Goal: Information Seeking & Learning: Learn about a topic

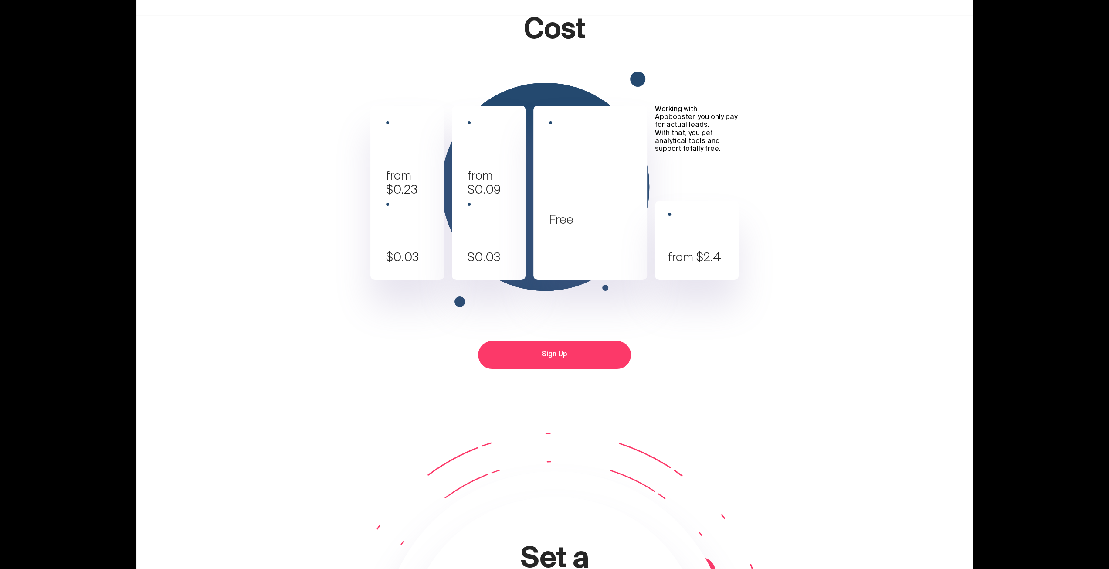
scroll to position [3190, 0]
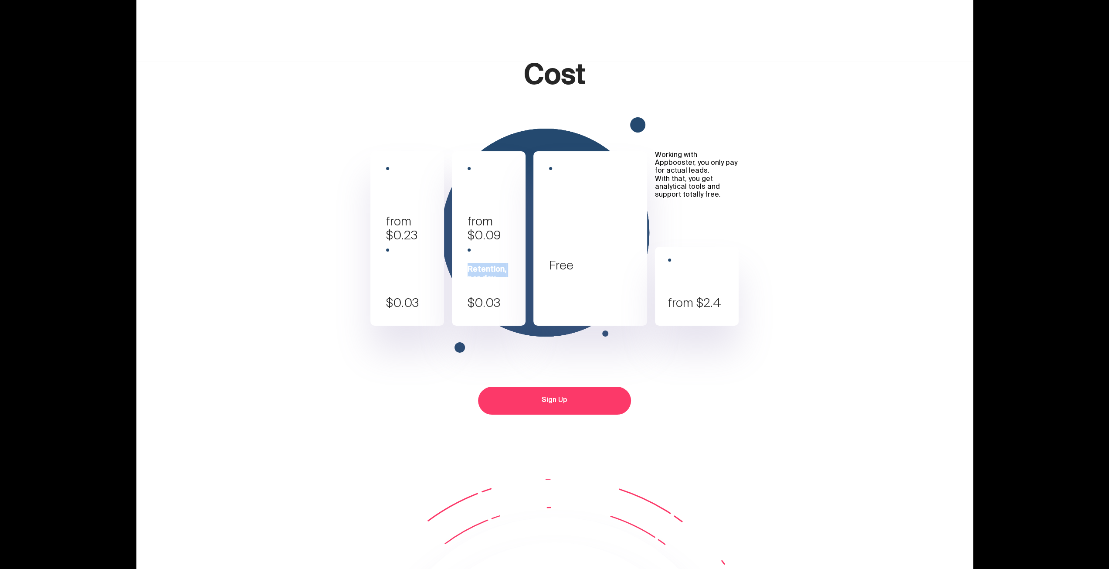
drag, startPoint x: 473, startPoint y: 215, endPoint x: 524, endPoint y: 210, distance: 50.8
click at [525, 265] on div "Retention, per day" at bounding box center [497, 274] width 58 height 18
drag, startPoint x: 512, startPoint y: 214, endPoint x: 385, endPoint y: 97, distance: 172.4
click at [385, 151] on div "iOS Installs from $0.23 Retention, per day $0.03 Android installs from $0.09 Re…" at bounding box center [555, 238] width 540 height 174
click at [411, 214] on div "from $0.23" at bounding box center [415, 228] width 58 height 28
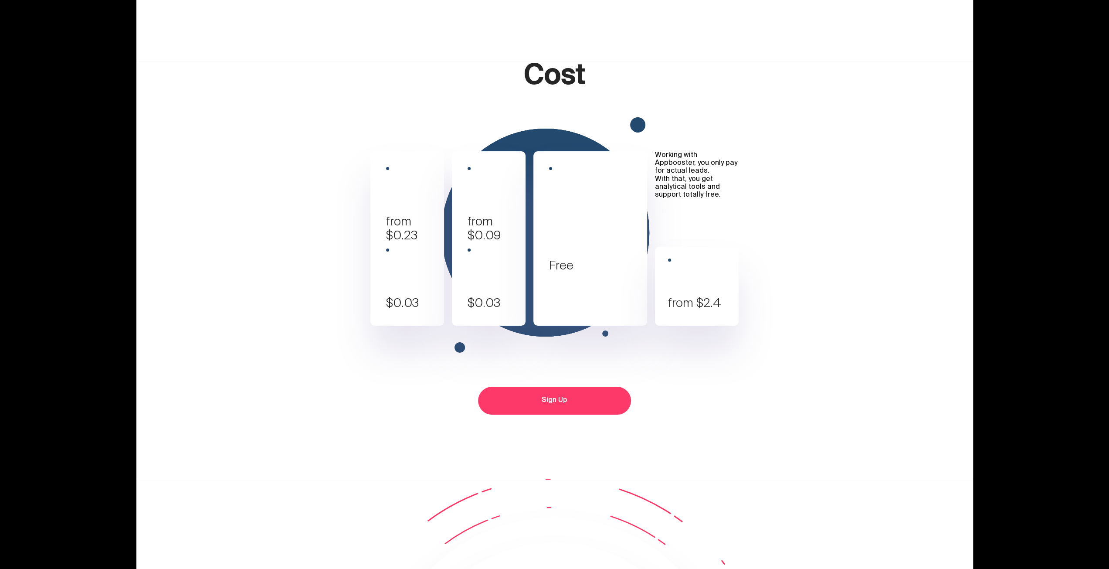
drag, startPoint x: 375, startPoint y: 156, endPoint x: 697, endPoint y: 314, distance: 359.4
click at [705, 319] on div "iOS Installs from $0.23 Retention, per day $0.03 Android installs from $0.09 Re…" at bounding box center [555, 304] width 540 height 350
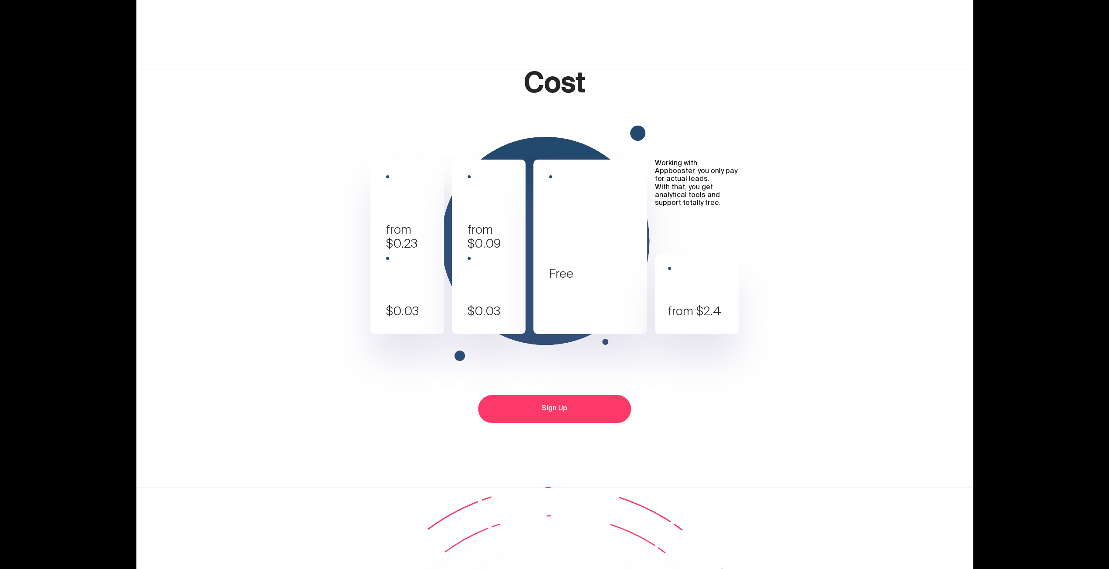
scroll to position [3234, 0]
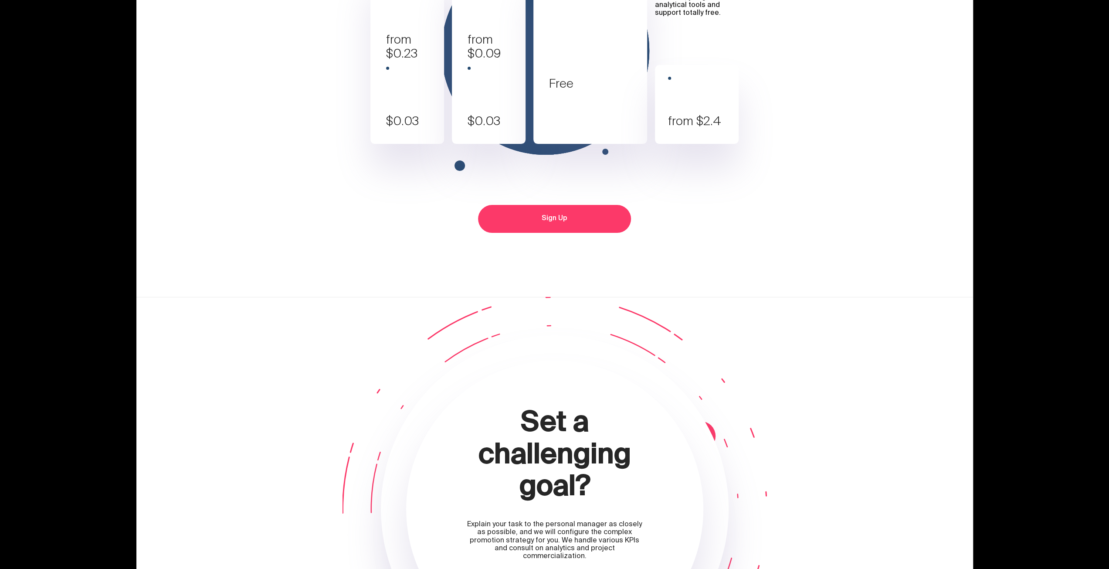
scroll to position [3198, 0]
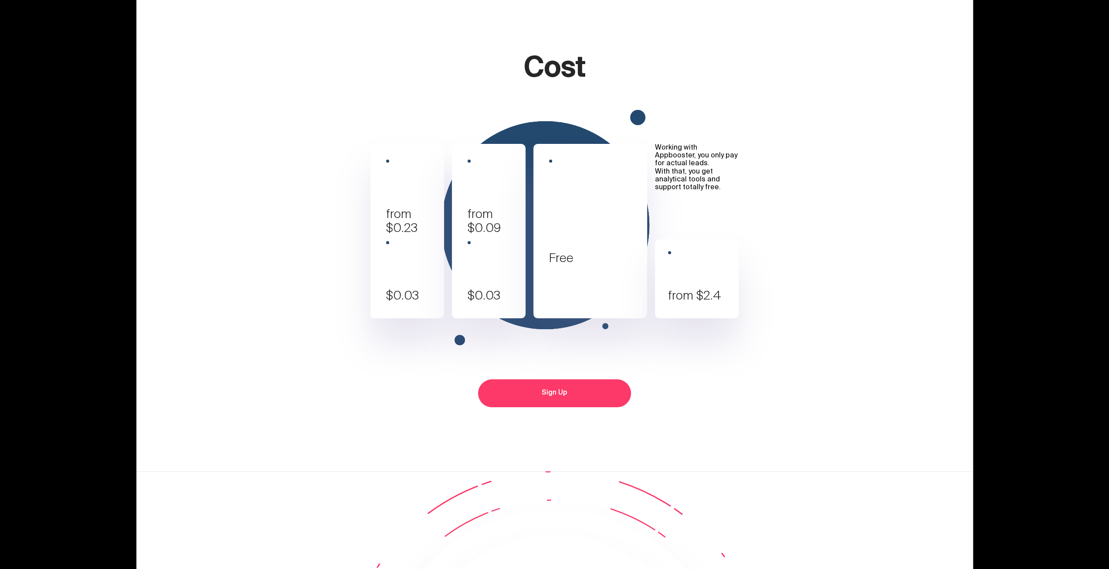
drag, startPoint x: 639, startPoint y: 304, endPoint x: 369, endPoint y: 252, distance: 274.7
click at [356, 214] on div "iOS Installs from $0.23 Retention, per day $0.03 Android installs from $0.09 Re…" at bounding box center [555, 296] width 540 height 350
click at [406, 234] on div "from $0.23" at bounding box center [415, 221] width 58 height 28
click at [404, 234] on div "from $0.23" at bounding box center [415, 221] width 58 height 28
drag, startPoint x: 404, startPoint y: 293, endPoint x: 431, endPoint y: 295, distance: 27.5
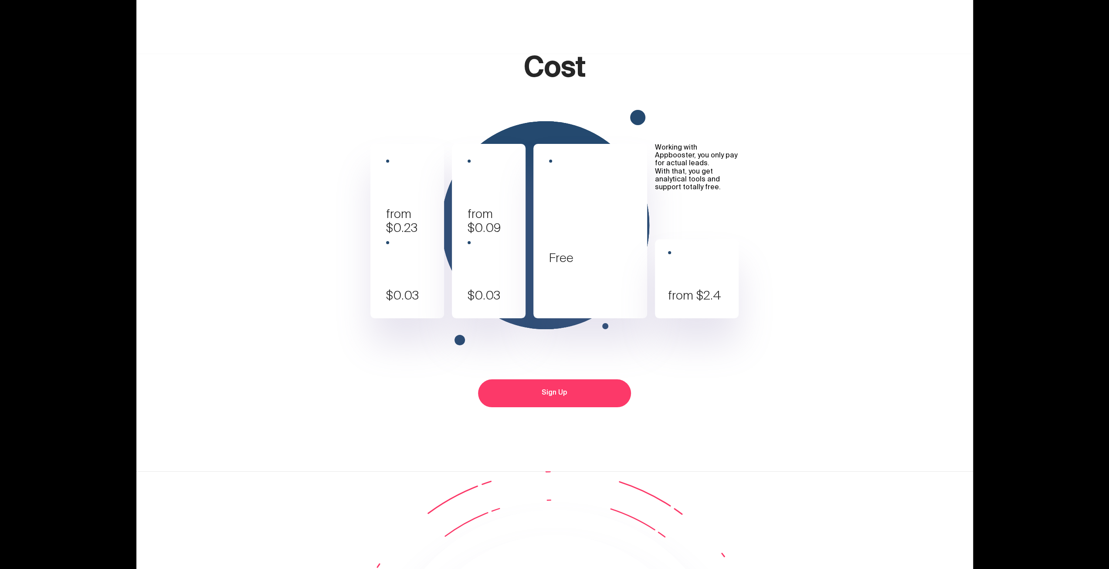
click at [434, 234] on div "from $0.23" at bounding box center [415, 221] width 58 height 28
click at [386, 261] on div "iOS Installs from $0.23 Retention, per day $0.03" at bounding box center [407, 231] width 74 height 174
drag, startPoint x: 383, startPoint y: 232, endPoint x: 759, endPoint y: 402, distance: 412.9
click at [759, 402] on div "iOS Installs from $0.23 Retention, per day $0.03 Android installs from $0.09 Re…" at bounding box center [555, 296] width 540 height 350
click at [380, 228] on div "iOS Installs from $0.23 Retention, per day $0.03" at bounding box center [407, 231] width 74 height 174
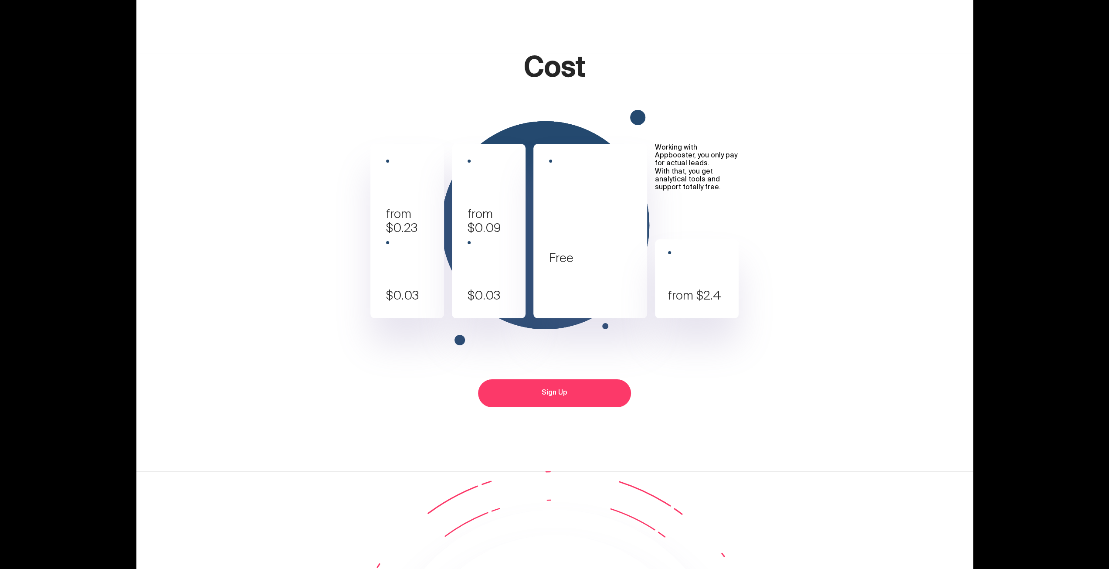
drag, startPoint x: 384, startPoint y: 235, endPoint x: 750, endPoint y: 403, distance: 402.5
click at [750, 403] on div "iOS Installs from $0.23 Retention, per day $0.03 Android installs from $0.09 Re…" at bounding box center [555, 296] width 540 height 350
copy div "iOS Installs from $0.23 Retention, per day $0.03 Android installs from $0.09 Re…"
click at [513, 222] on div "Android installs from $0.09 Retention, per day $0.03" at bounding box center [489, 231] width 74 height 174
drag, startPoint x: 558, startPoint y: 244, endPoint x: 589, endPoint y: 330, distance: 91.7
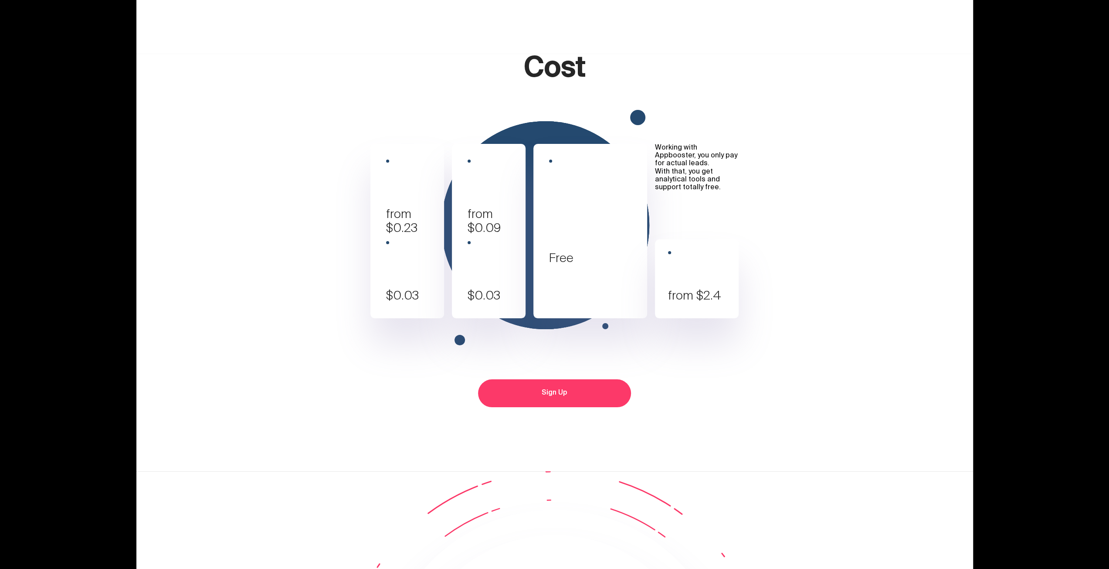
click at [589, 265] on div "App Dashboard Competition Surveillance Rank Monitoring Online/Phone Support Free" at bounding box center [598, 211] width 98 height 105
drag, startPoint x: 406, startPoint y: 215, endPoint x: 440, endPoint y: 285, distance: 77.4
click at [440, 285] on div "iOS Installs from $0.23 Retention, per day $0.03 Android installs from $0.09 Re…" at bounding box center [555, 296] width 540 height 350
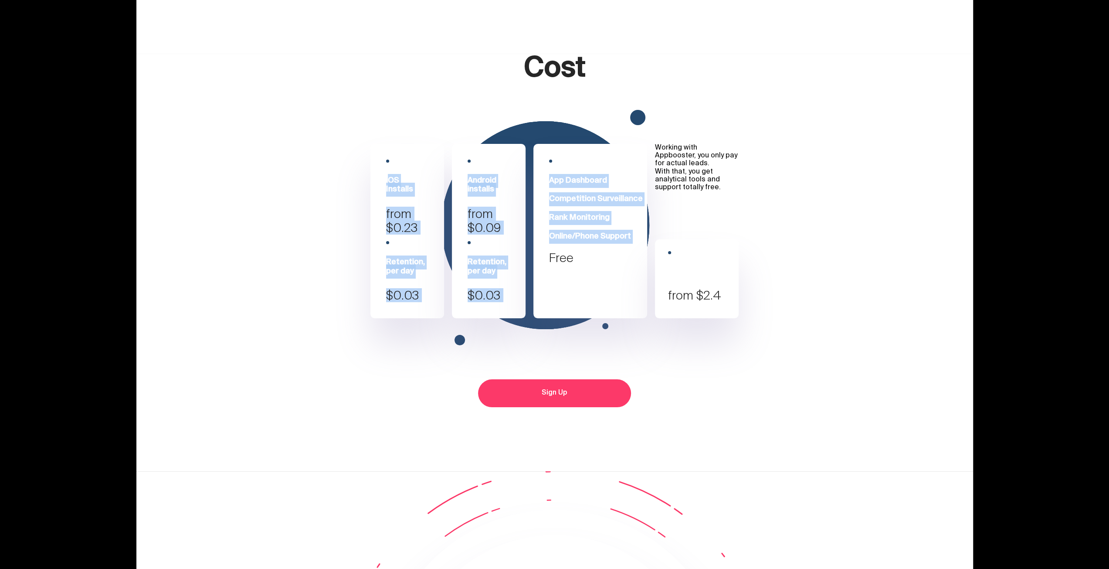
drag, startPoint x: 387, startPoint y: 243, endPoint x: 548, endPoint y: 389, distance: 217.8
click at [548, 318] on div "iOS Installs from $0.23 Retention, per day $0.03 Android installs from $0.09 Re…" at bounding box center [555, 231] width 540 height 174
